Goal: Information Seeking & Learning: Learn about a topic

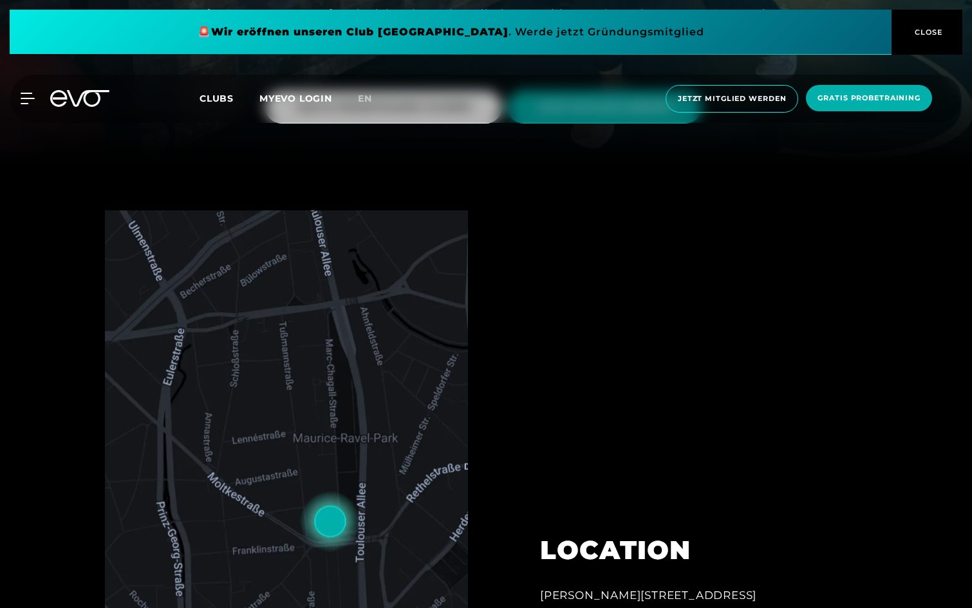
scroll to position [514, 0]
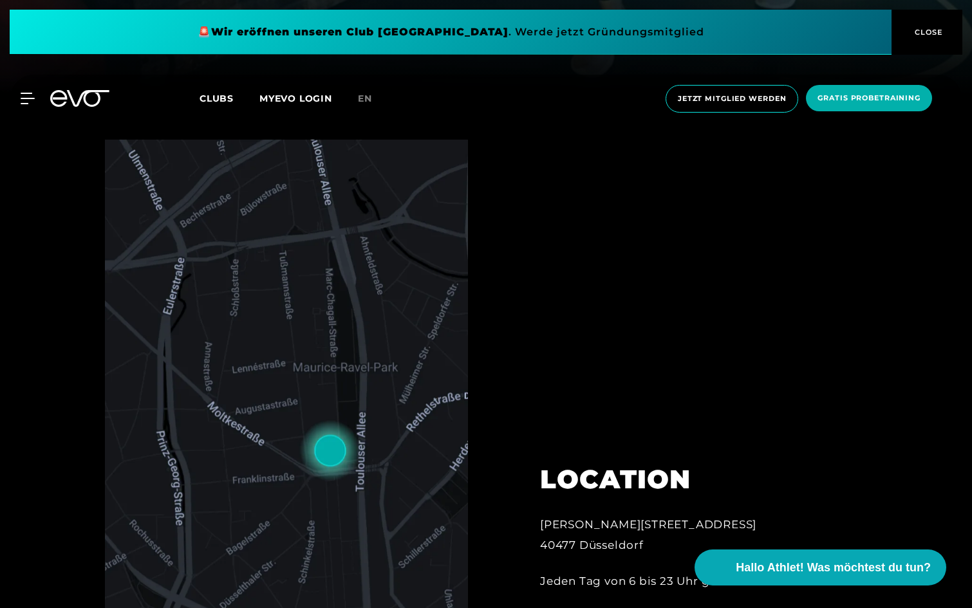
click at [214, 88] on div "MyEVO Login Über EVO Mitgliedschaften Probetraining TAGESPASS EVO Studios [GEOG…" at bounding box center [486, 99] width 967 height 48
click at [214, 95] on span "Clubs" at bounding box center [217, 99] width 34 height 12
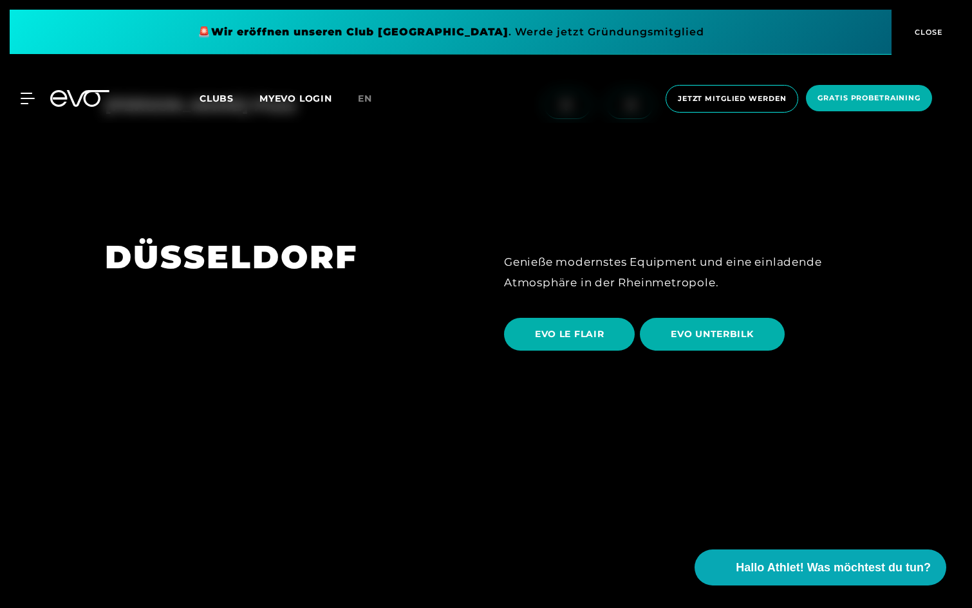
scroll to position [2194, 0]
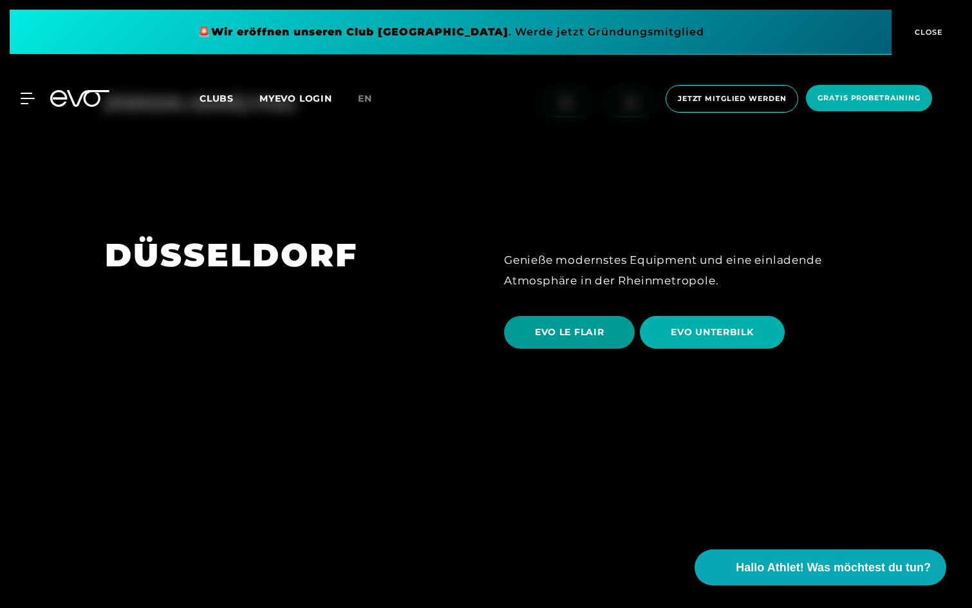
click at [552, 326] on span "EVO LE FLAIR" at bounding box center [569, 333] width 69 height 14
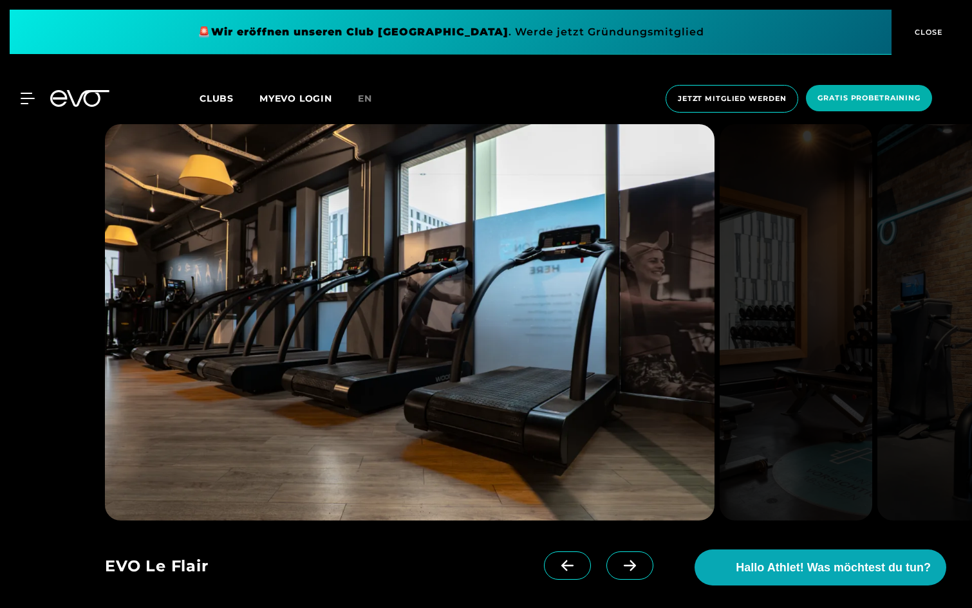
scroll to position [1247, 0]
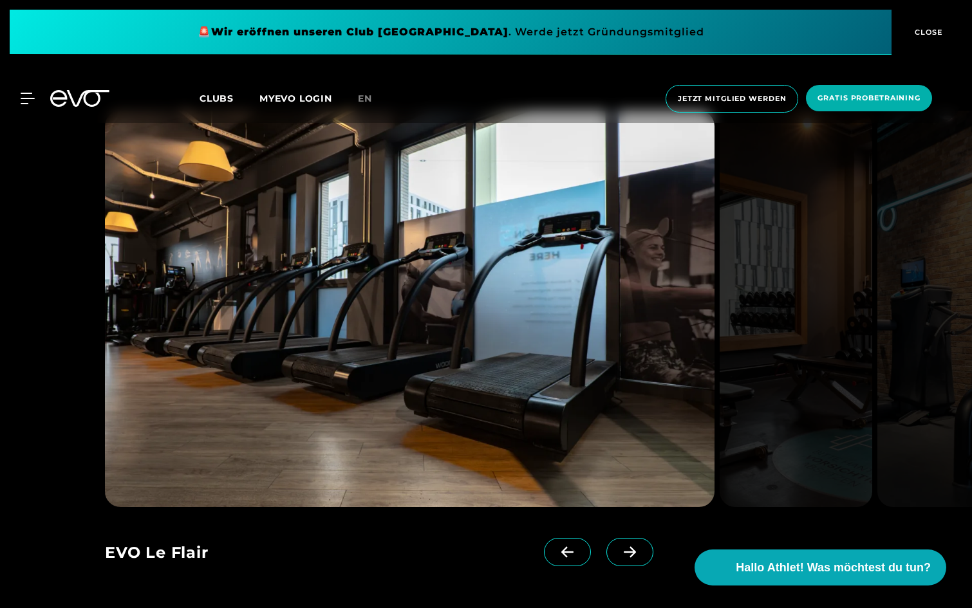
click at [631, 541] on span at bounding box center [629, 552] width 47 height 28
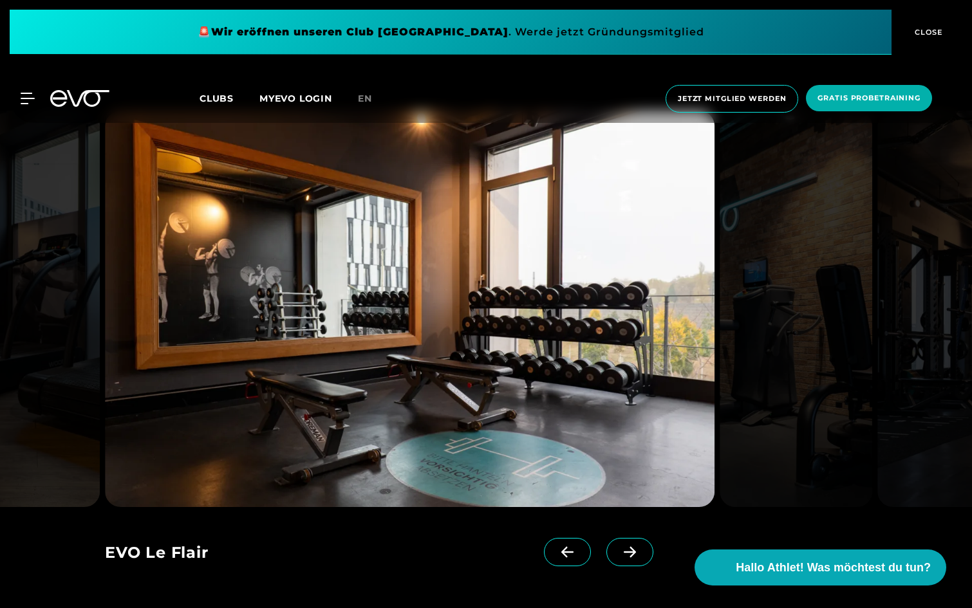
click at [631, 541] on span at bounding box center [629, 552] width 47 height 28
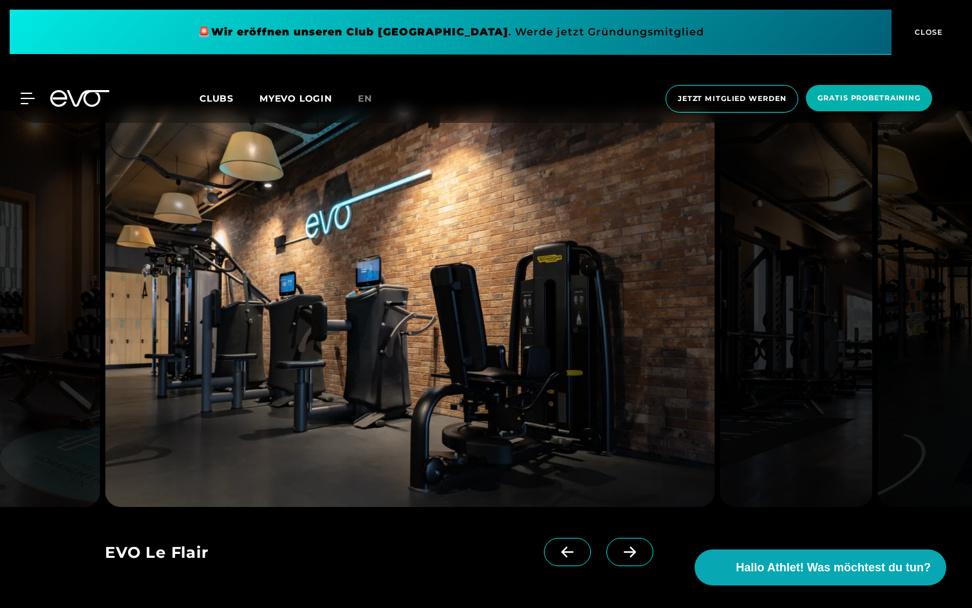
click at [631, 541] on span at bounding box center [629, 552] width 47 height 28
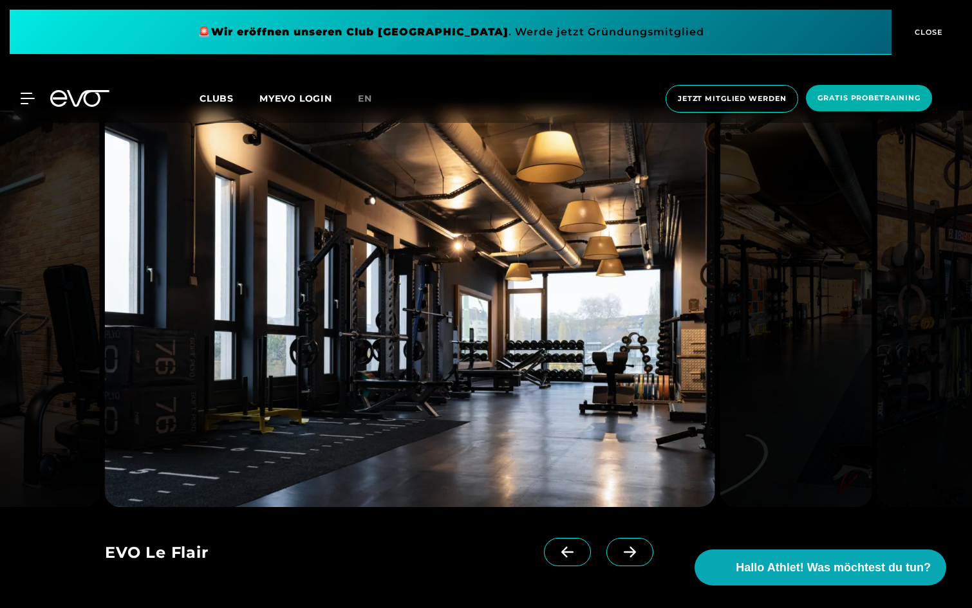
click at [631, 541] on span at bounding box center [629, 552] width 47 height 28
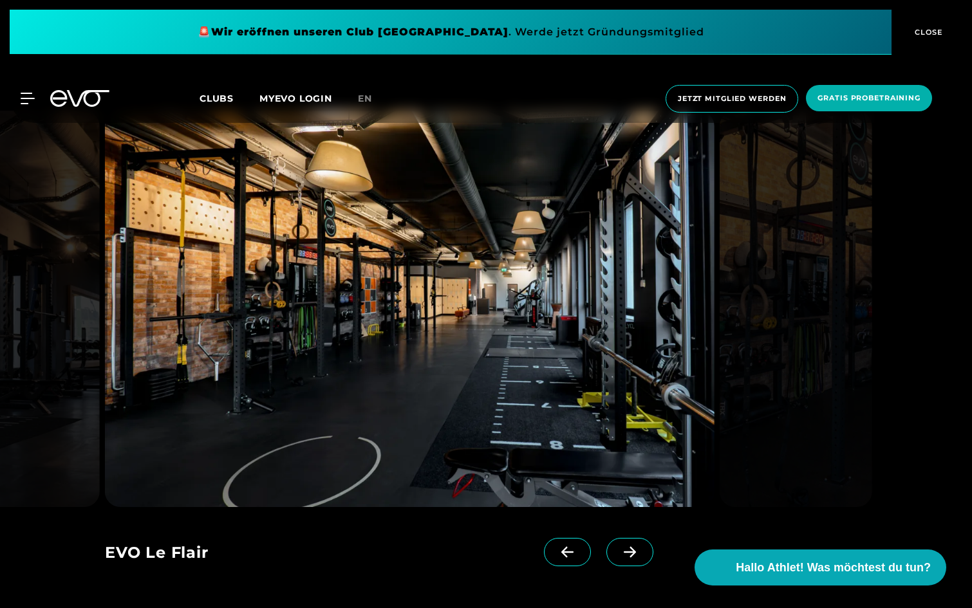
click at [631, 541] on span at bounding box center [629, 552] width 47 height 28
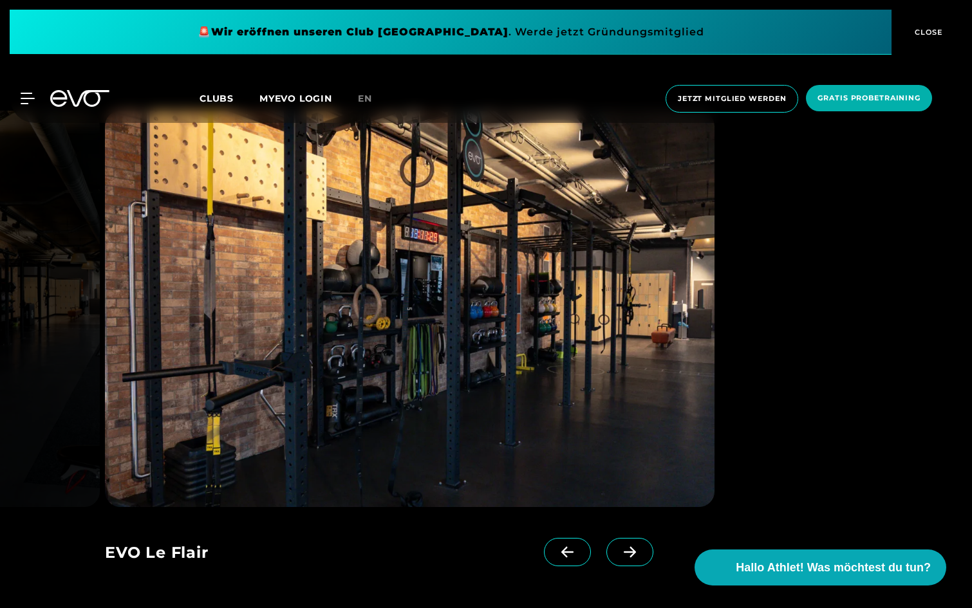
click at [631, 541] on span at bounding box center [629, 552] width 47 height 28
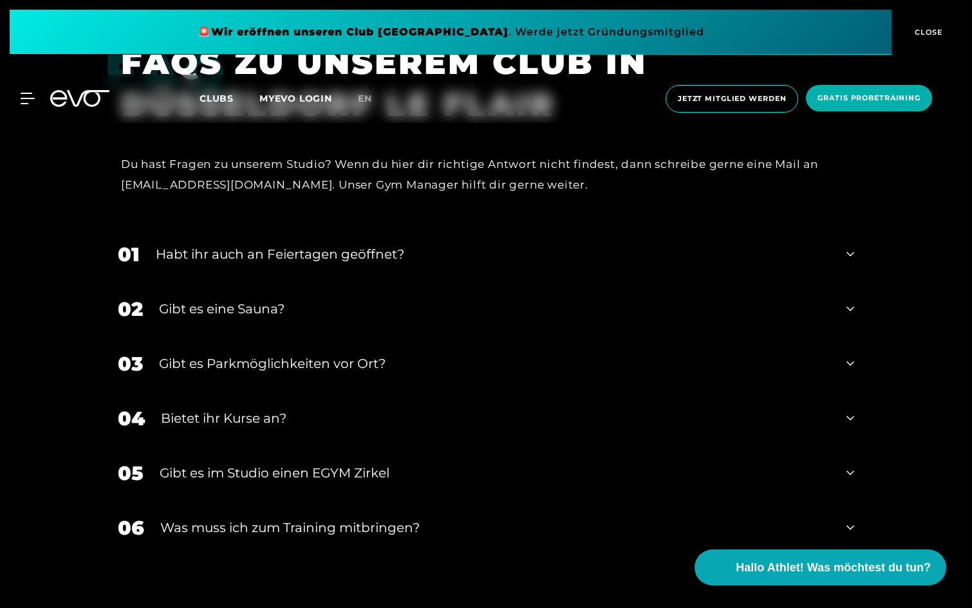
scroll to position [4238, 0]
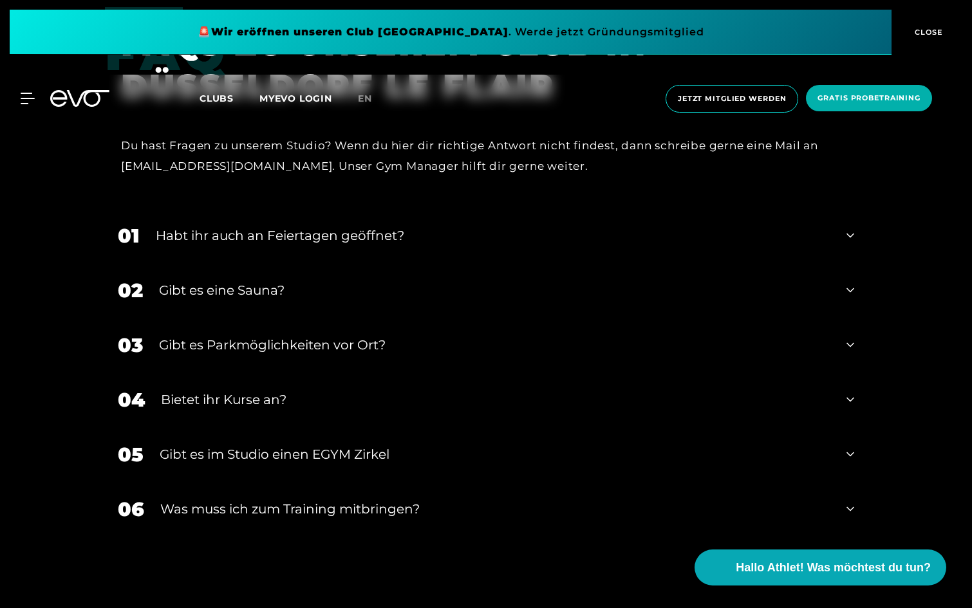
click at [513, 230] on div "Habt ihr auch an Feiertagen geöffnet?" at bounding box center [493, 235] width 675 height 19
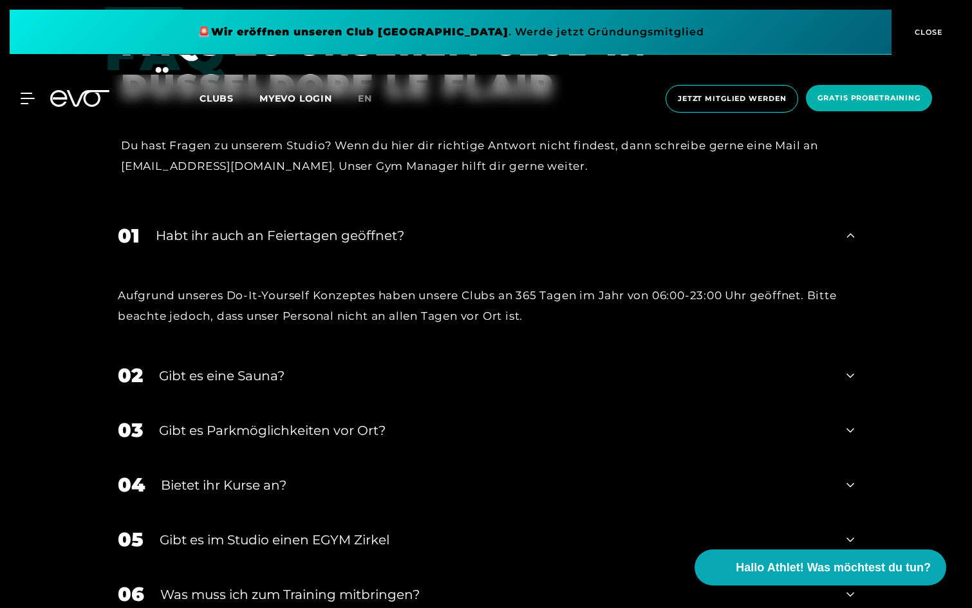
click at [513, 230] on div "Habt ihr auch an Feiertagen geöffnet?" at bounding box center [493, 235] width 675 height 19
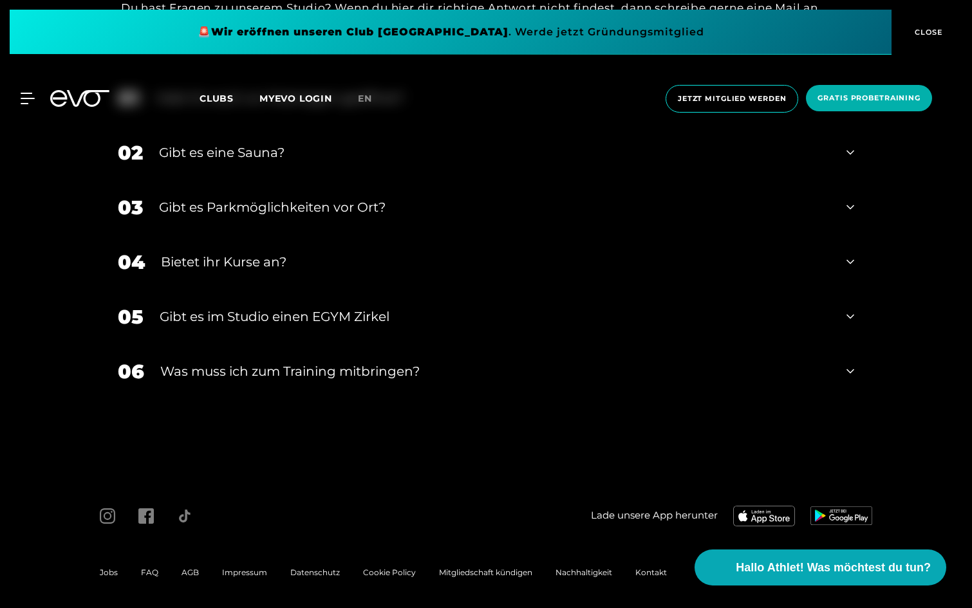
scroll to position [4375, 0]
